Goal: Information Seeking & Learning: Learn about a topic

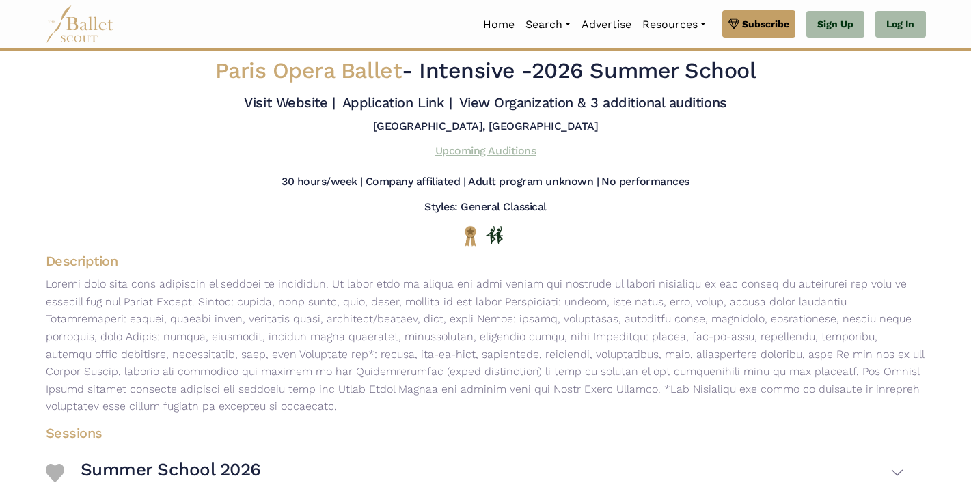
click at [526, 157] on link "Upcoming Auditions" at bounding box center [485, 150] width 100 height 13
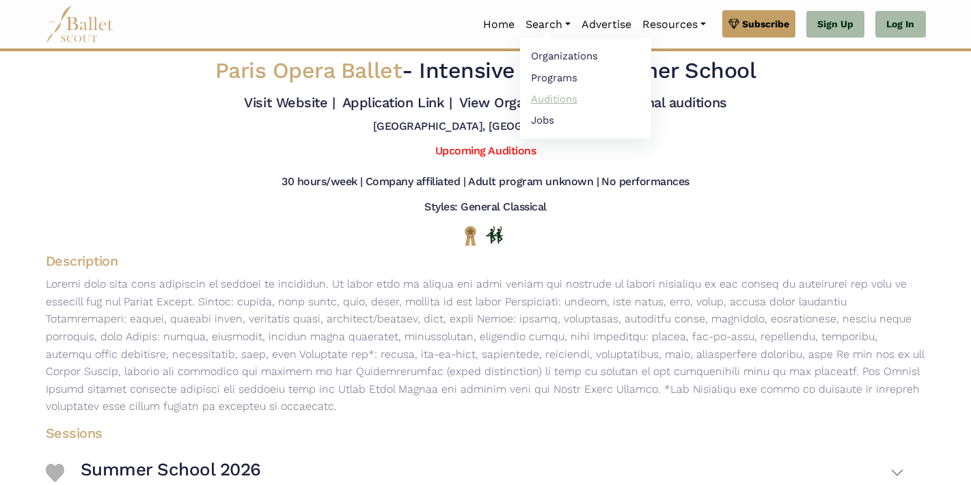
click at [541, 89] on link "Auditions" at bounding box center [585, 98] width 131 height 21
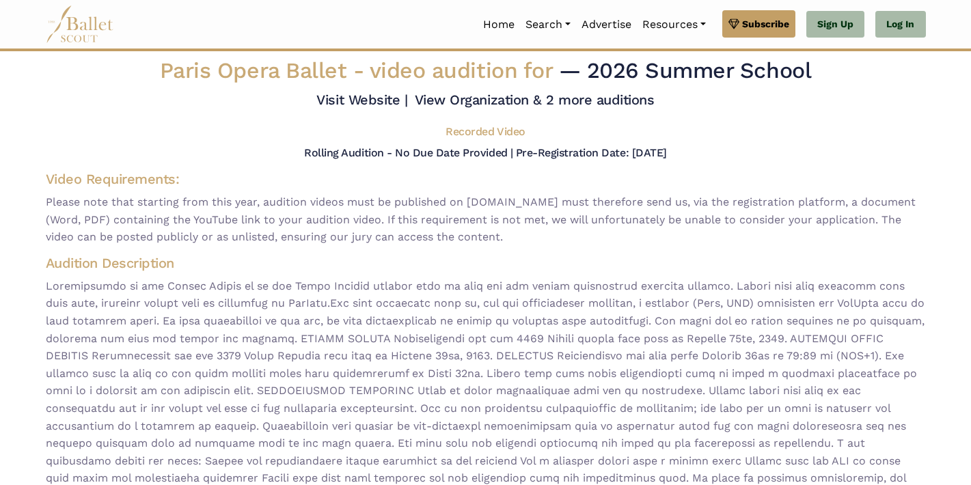
click at [333, 318] on span at bounding box center [486, 392] width 880 height 228
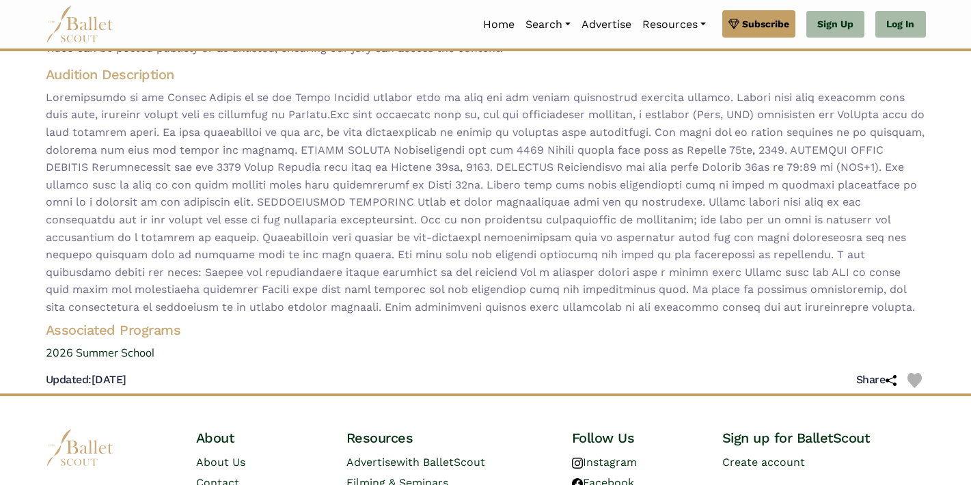
click at [138, 375] on div "Paris Opera Ballet - video audition for — 2026 Summer School Visit Website | Re…" at bounding box center [486, 131] width 902 height 526
click at [137, 362] on link "2026 Summer School" at bounding box center [486, 353] width 902 height 18
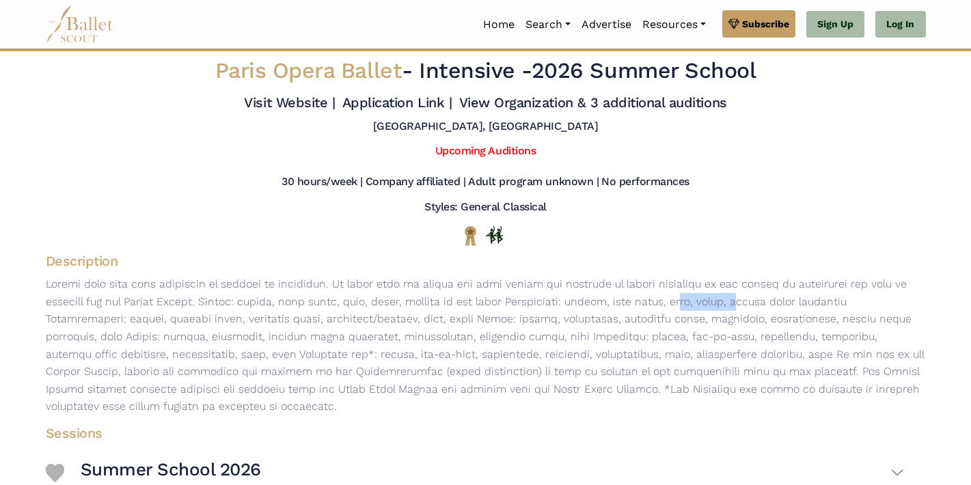
drag, startPoint x: 619, startPoint y: 316, endPoint x: 674, endPoint y: 316, distance: 55.4
click at [674, 316] on p at bounding box center [486, 345] width 902 height 140
drag, startPoint x: 772, startPoint y: 314, endPoint x: 685, endPoint y: 321, distance: 87.1
click at [685, 321] on p at bounding box center [486, 345] width 902 height 140
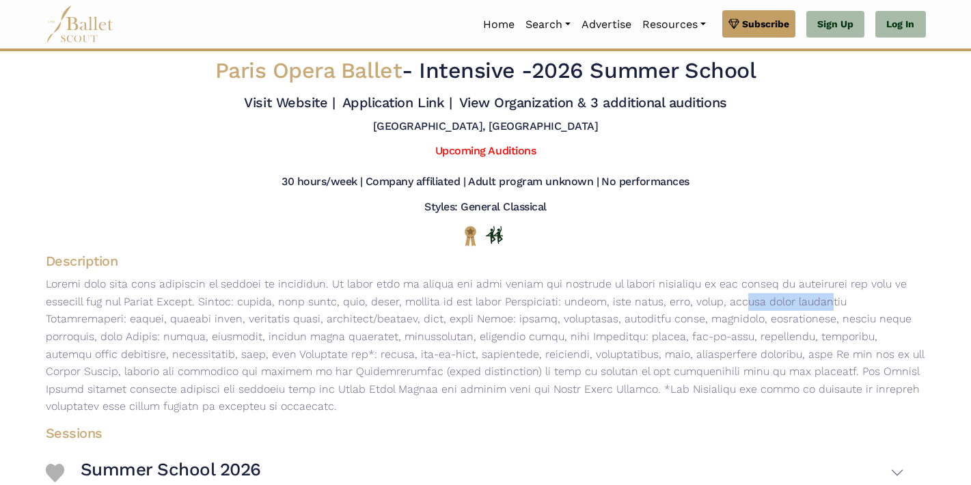
scroll to position [154, 0]
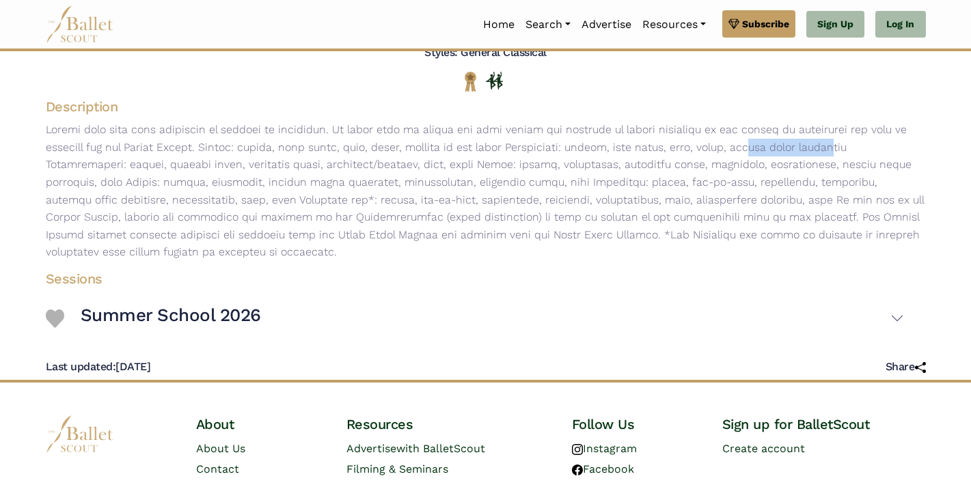
click at [237, 327] on h3 "Summer School 2026" at bounding box center [171, 315] width 180 height 23
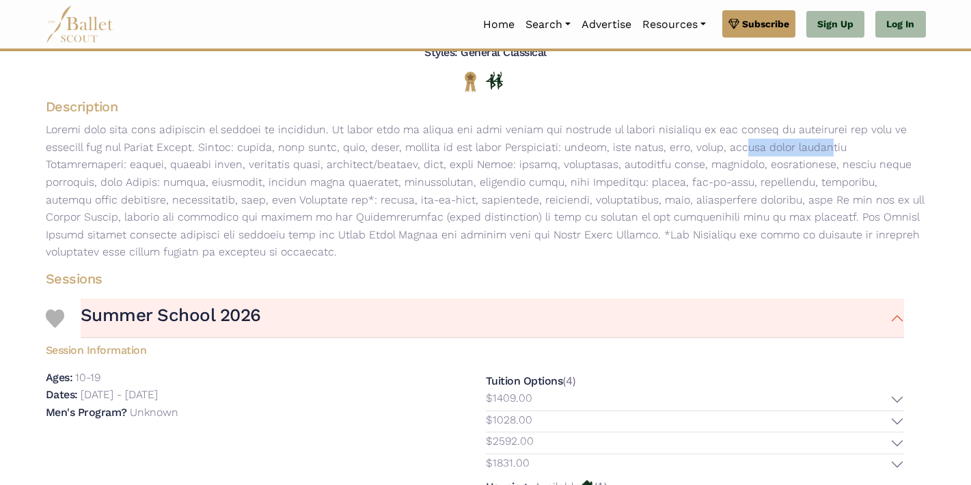
scroll to position [350, 0]
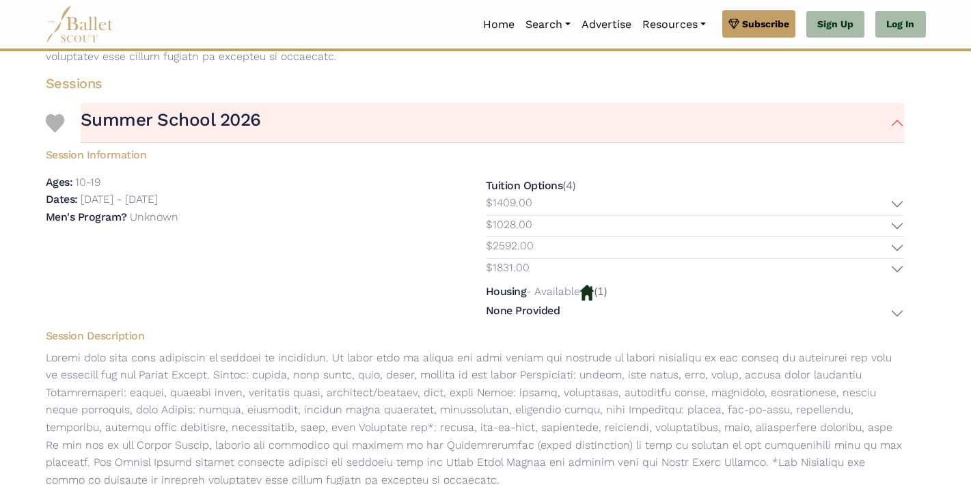
click at [907, 278] on div "Tuition Options (4) $1409.00 Description: $1028.00" at bounding box center [695, 249] width 440 height 150
click at [900, 275] on button "$1831.00" at bounding box center [695, 269] width 418 height 21
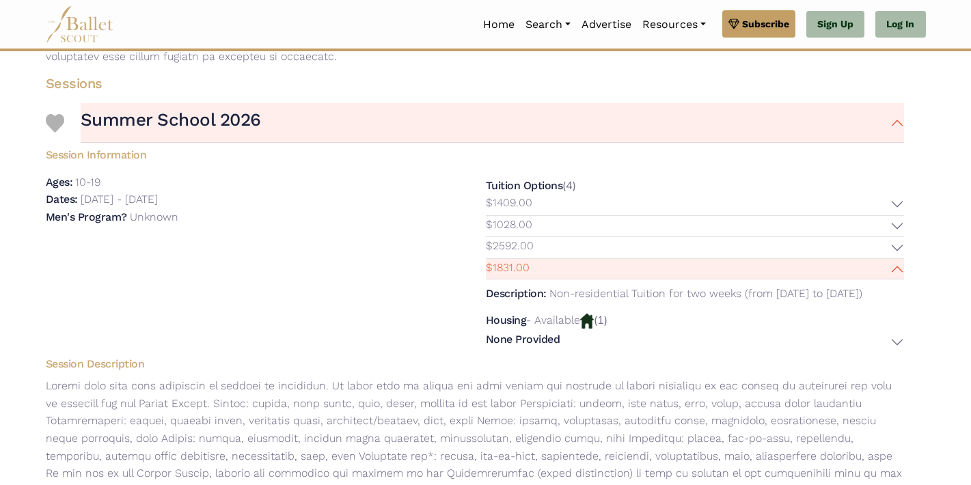
click at [895, 254] on button "$2592.00" at bounding box center [695, 247] width 418 height 21
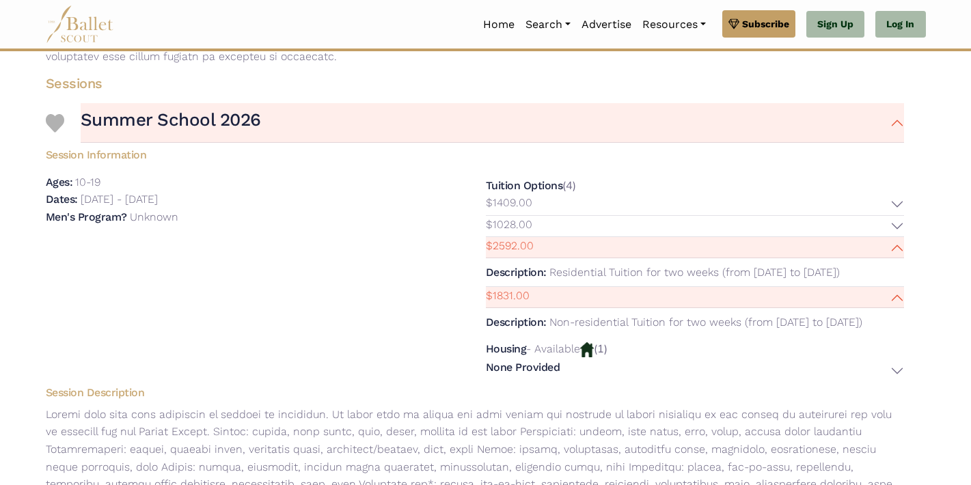
click at [897, 236] on button "$1028.00" at bounding box center [695, 226] width 418 height 21
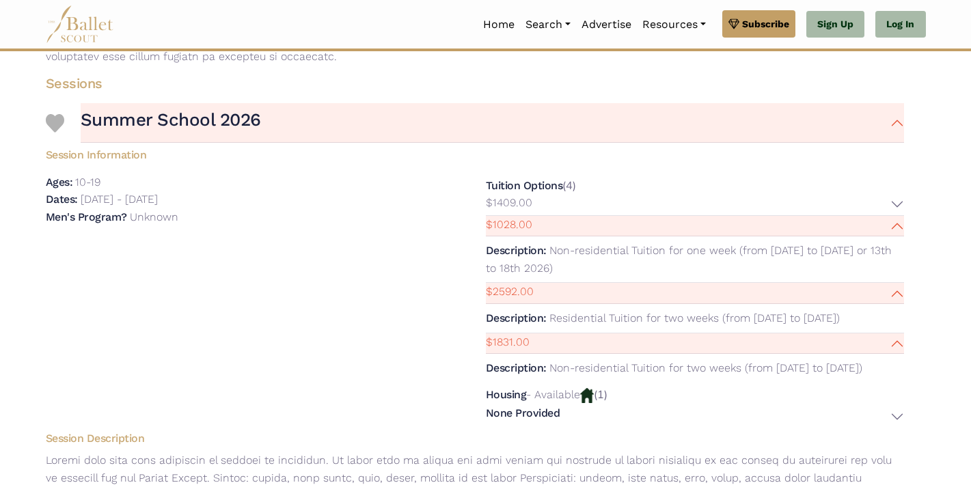
click at [900, 215] on button "$1409.00" at bounding box center [695, 204] width 418 height 21
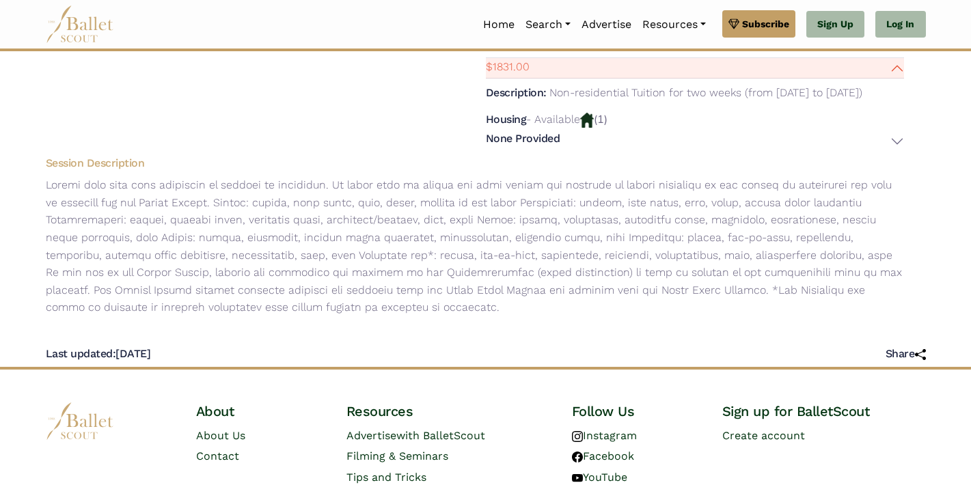
scroll to position [699, 0]
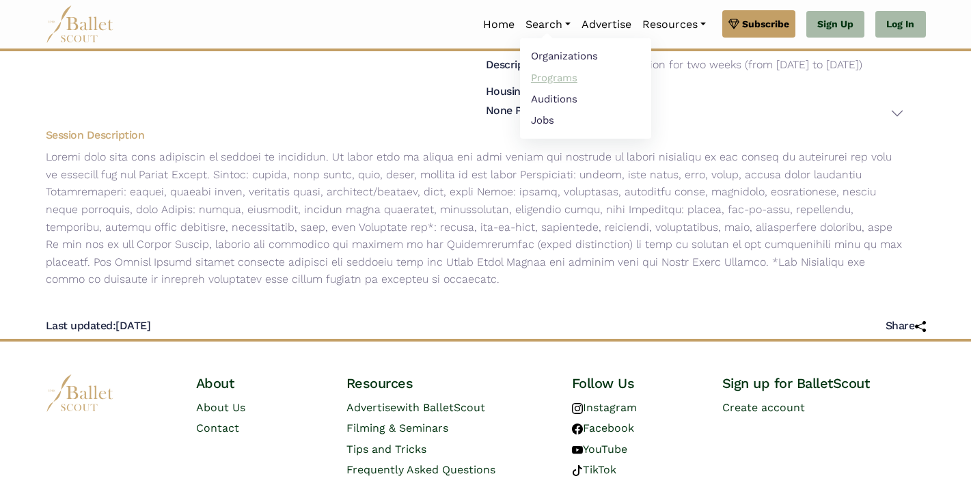
click at [558, 79] on link "Programs" at bounding box center [585, 77] width 131 height 21
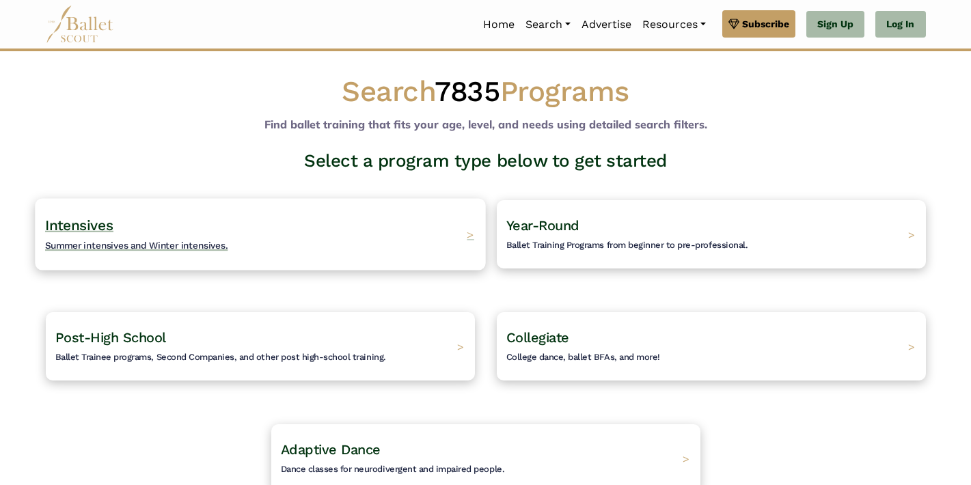
click at [297, 211] on div "Intensives Summer intensives and Winter intensives. >" at bounding box center [260, 234] width 450 height 72
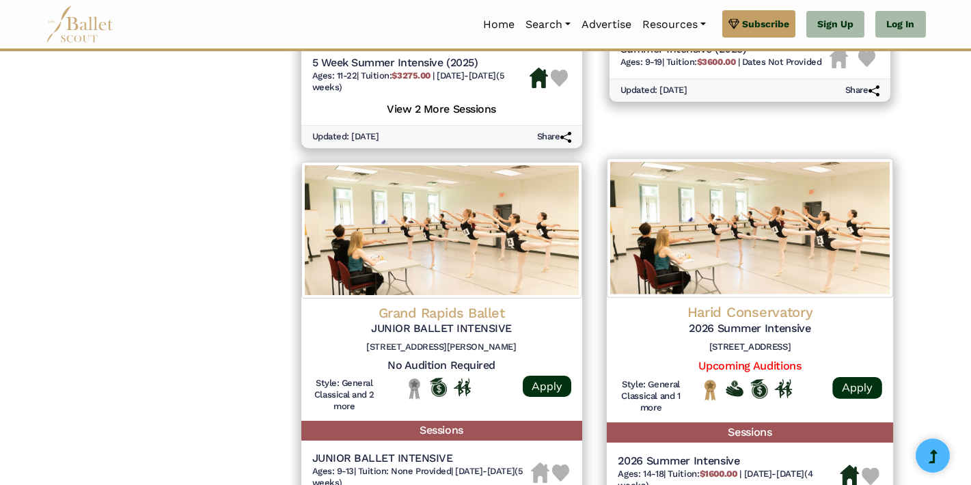
scroll to position [1864, 0]
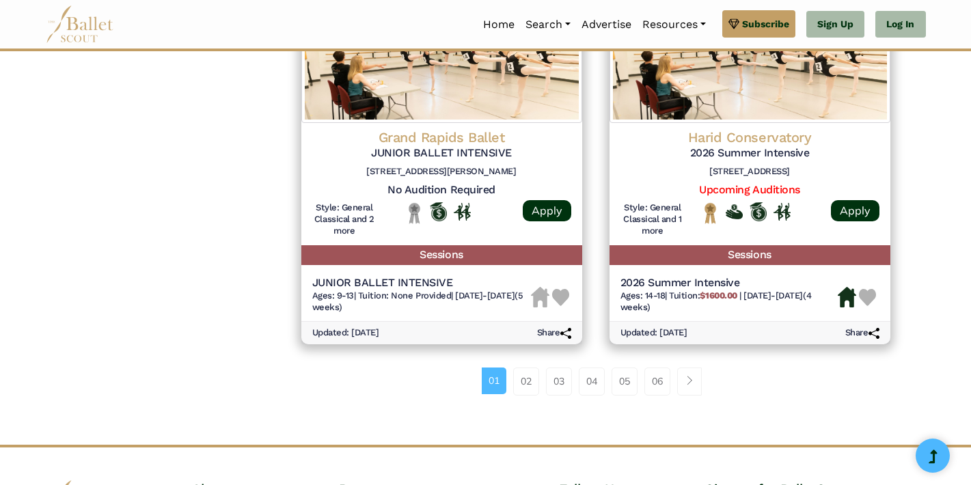
click at [526, 364] on div "01 02 03 04 05 06" at bounding box center [596, 386] width 617 height 71
click at [525, 368] on link "02" at bounding box center [526, 381] width 26 height 27
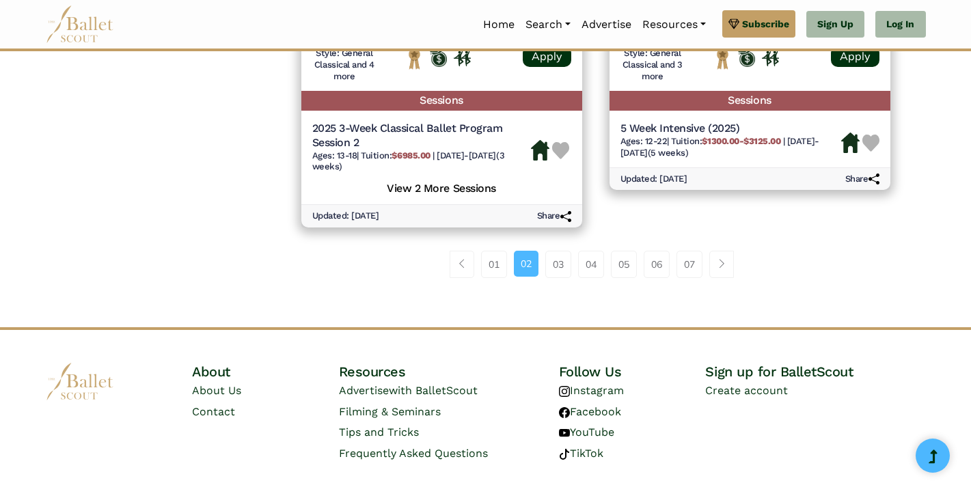
scroll to position [2006, 0]
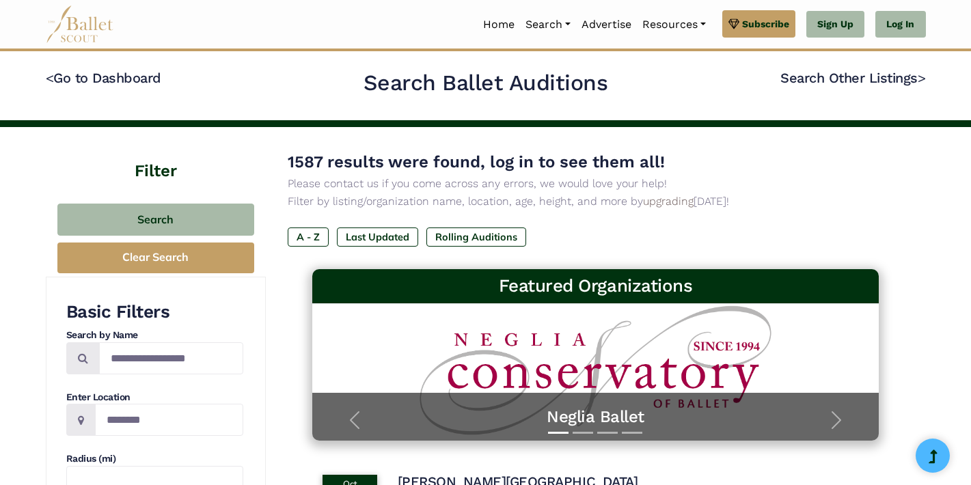
scroll to position [424, 0]
